Goal: Information Seeking & Learning: Learn about a topic

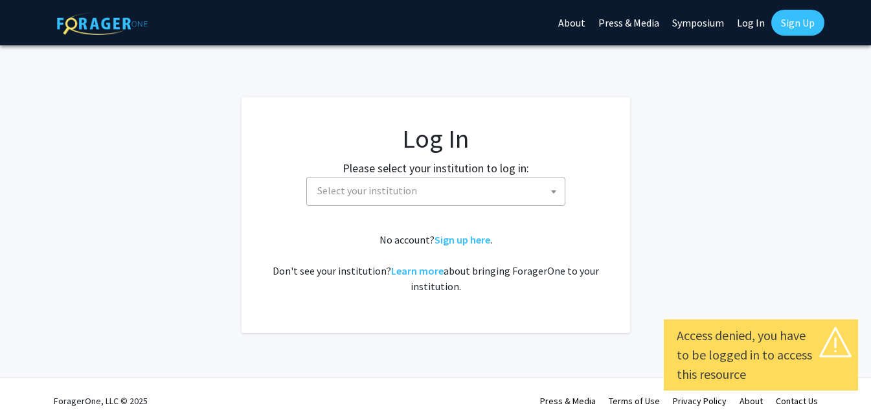
select select
click at [439, 194] on span "Select your institution" at bounding box center [438, 191] width 253 height 27
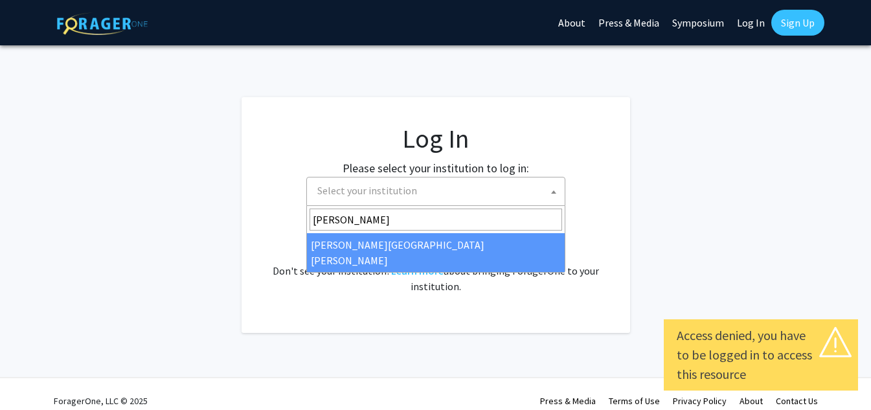
type input "[PERSON_NAME]"
select select "1"
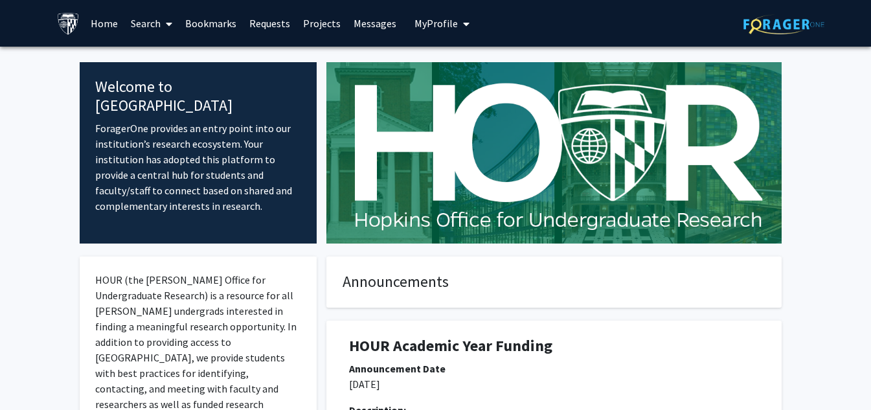
click at [158, 23] on link "Search" at bounding box center [151, 23] width 54 height 45
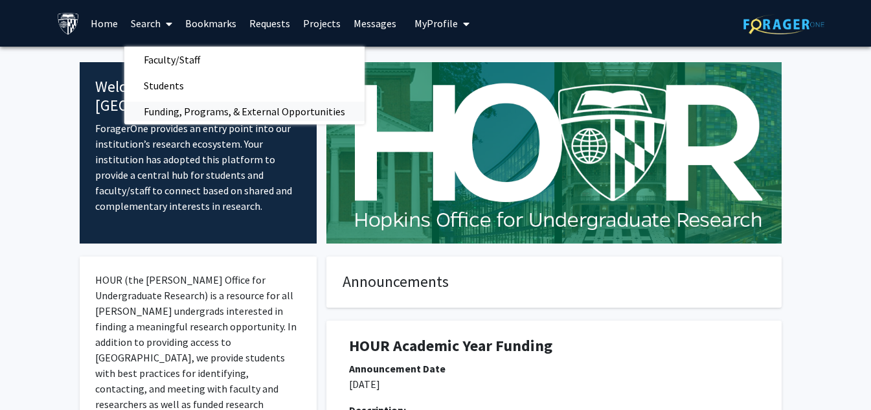
click at [175, 115] on span "Funding, Programs, & External Opportunities" at bounding box center [244, 111] width 240 height 26
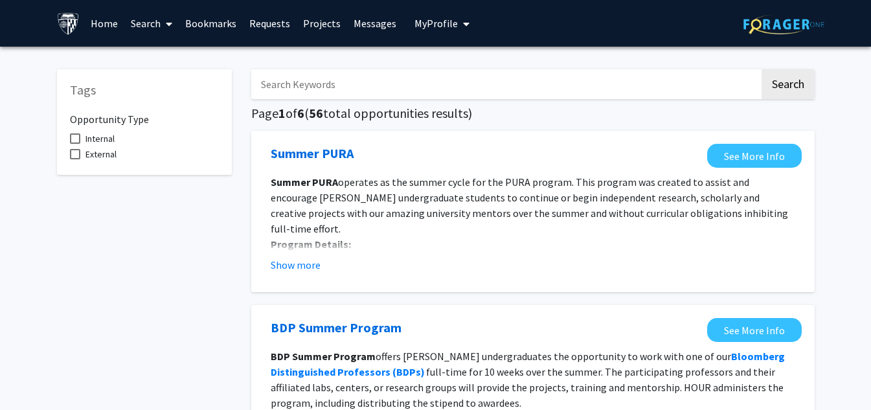
click at [328, 89] on input "Search Keywords" at bounding box center [505, 84] width 509 height 30
click at [762, 69] on button "Search" at bounding box center [788, 84] width 53 height 30
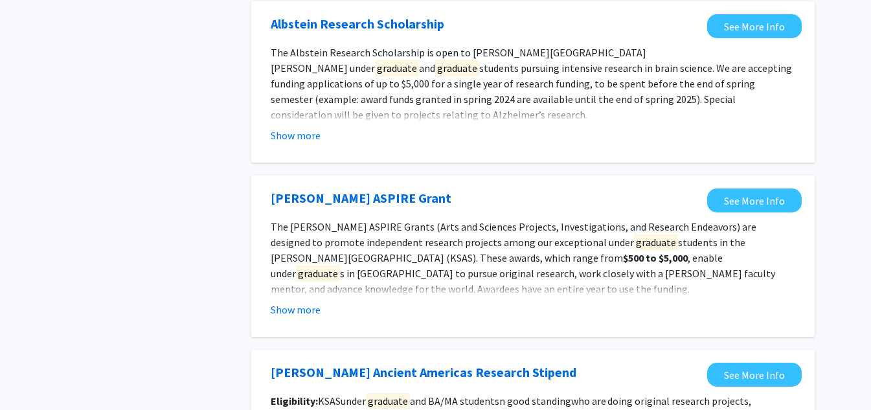
scroll to position [842, 0]
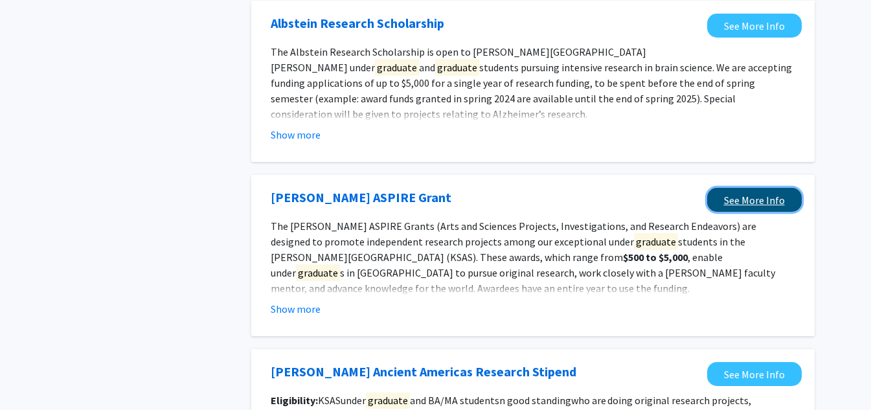
click at [729, 200] on link "See More Info" at bounding box center [754, 200] width 95 height 24
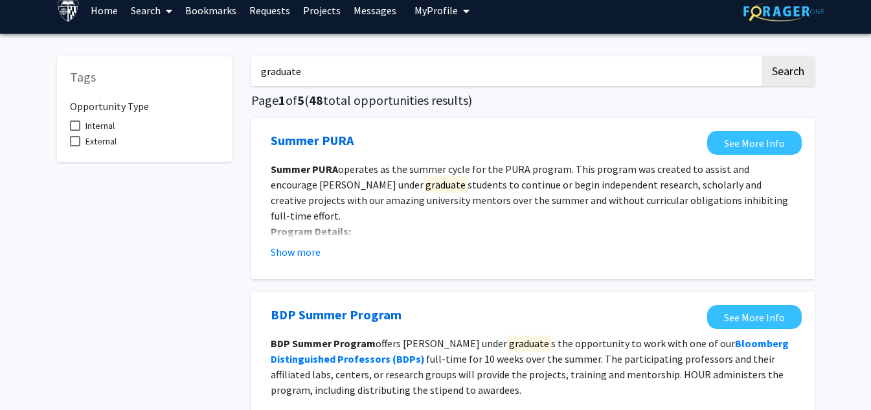
scroll to position [0, 0]
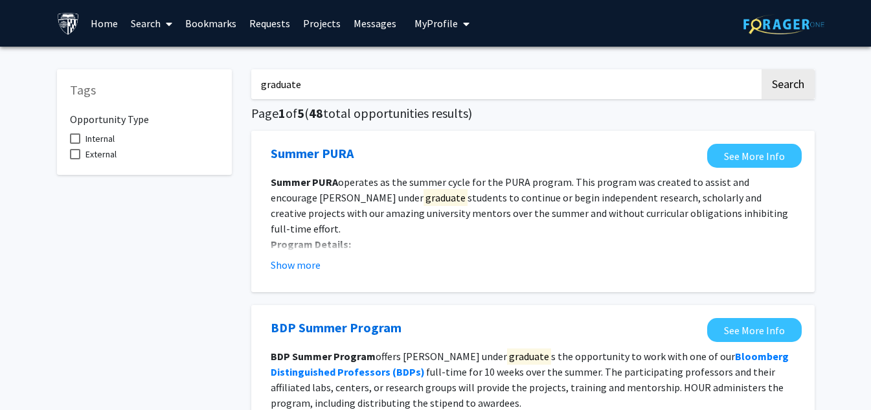
drag, startPoint x: 304, startPoint y: 87, endPoint x: 261, endPoint y: 81, distance: 43.2
click at [261, 81] on input "graduate" at bounding box center [505, 84] width 509 height 30
type input "independent research"
click at [762, 69] on button "Search" at bounding box center [788, 84] width 53 height 30
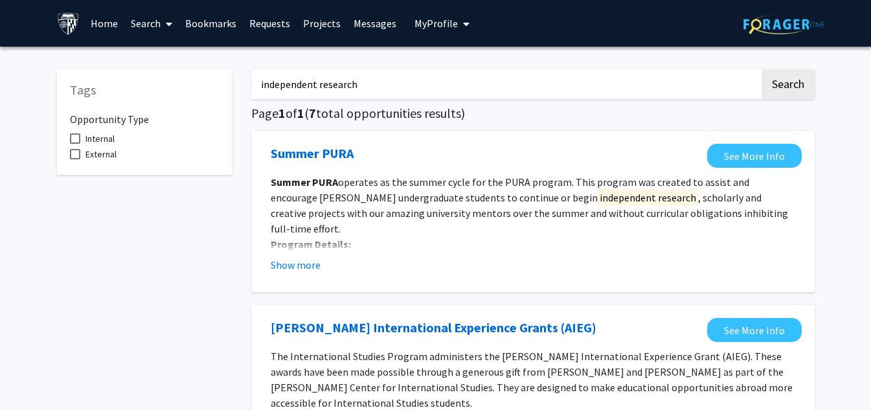
click at [104, 20] on link "Home" at bounding box center [104, 23] width 40 height 45
